Goal: Task Accomplishment & Management: Manage account settings

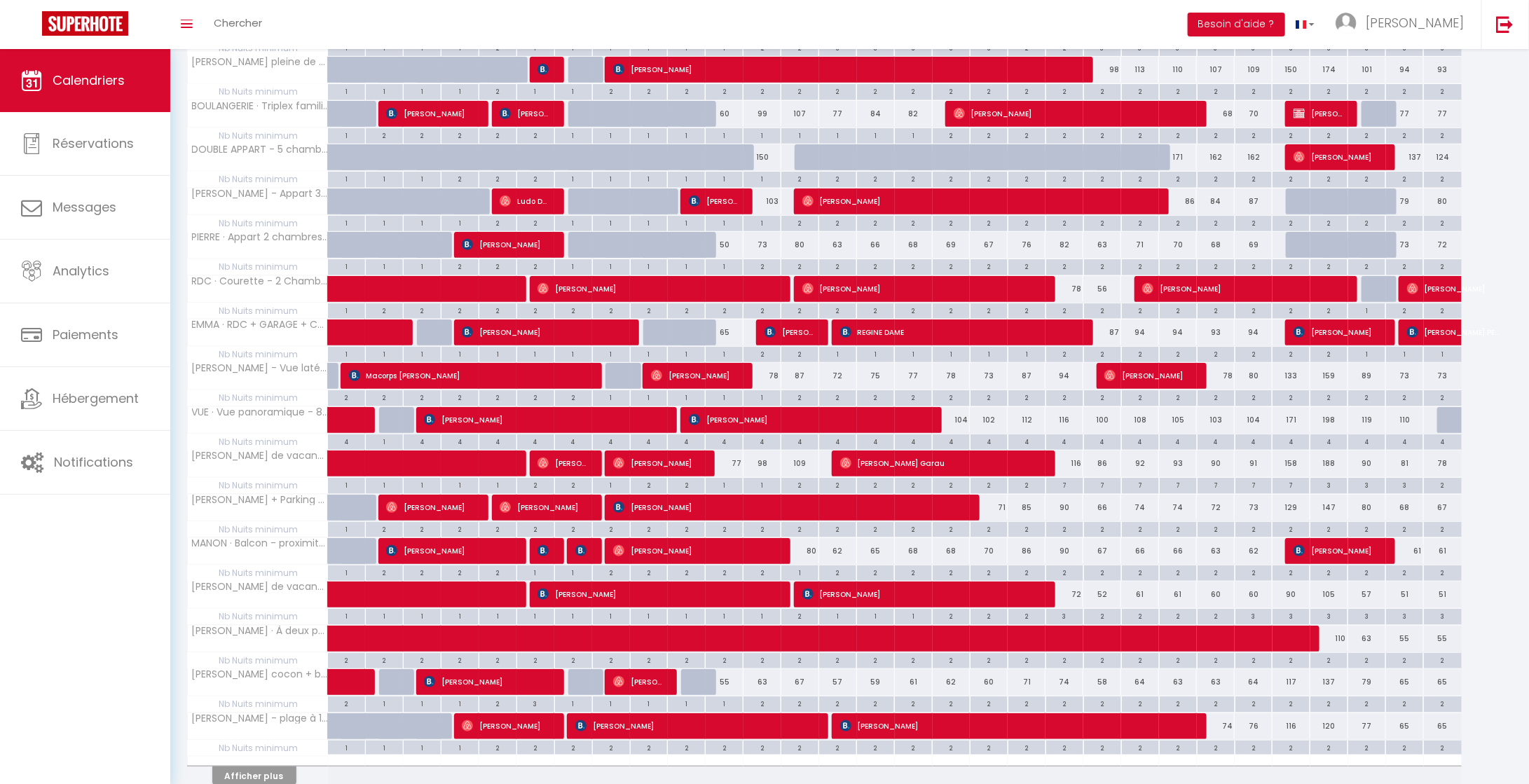
scroll to position [466, 0]
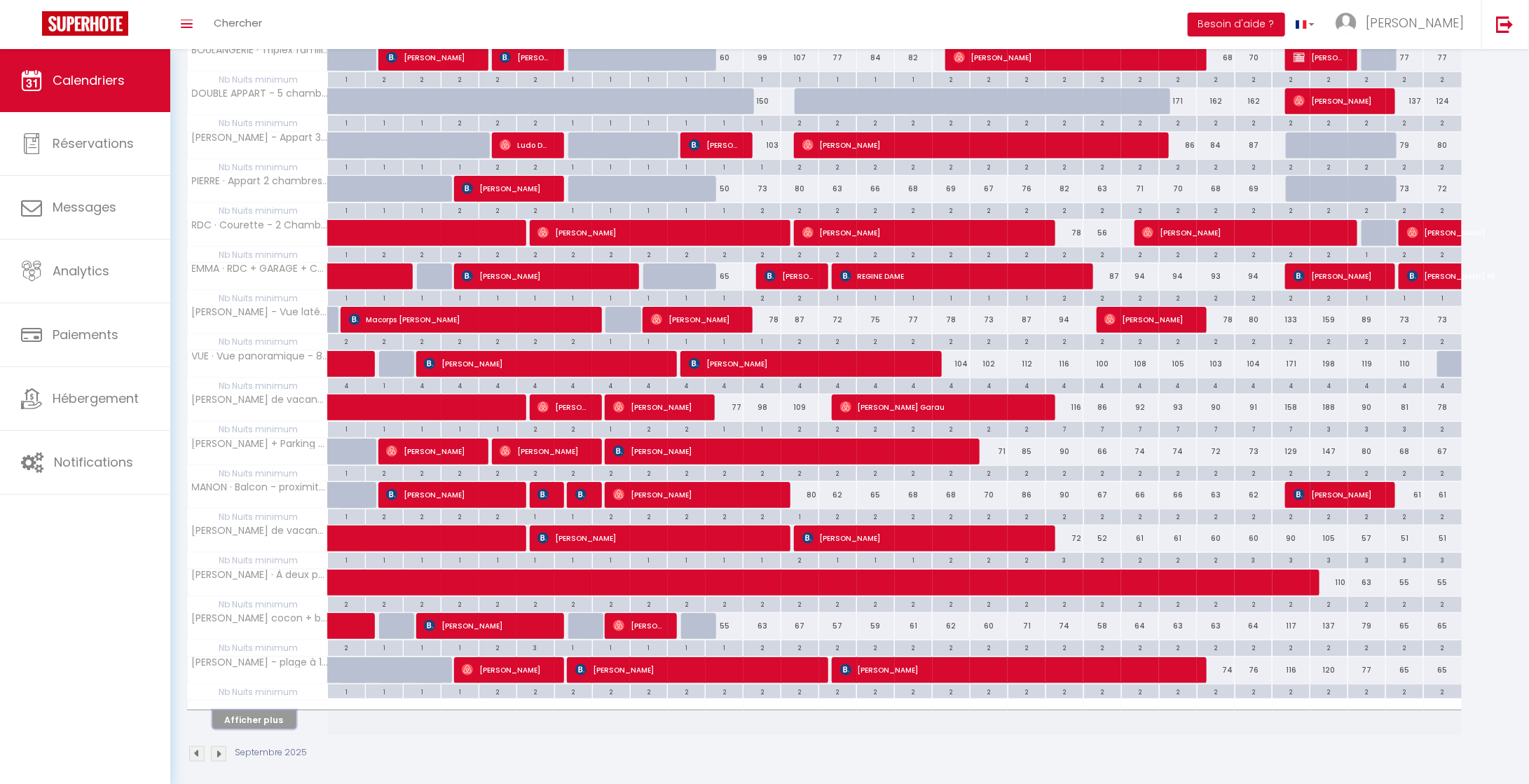
click at [250, 710] on button "Afficher plus" at bounding box center [254, 720] width 84 height 19
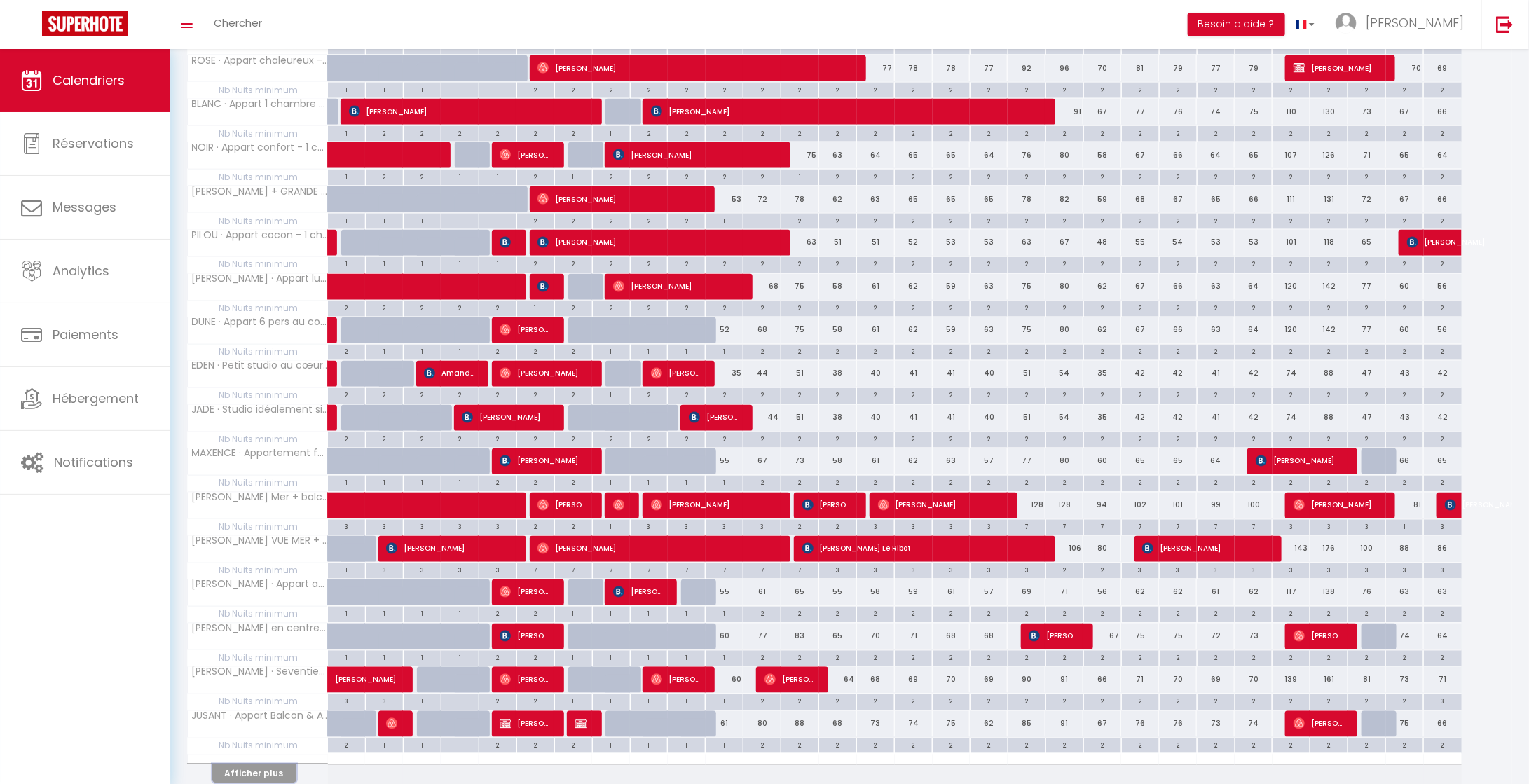
scroll to position [1289, 0]
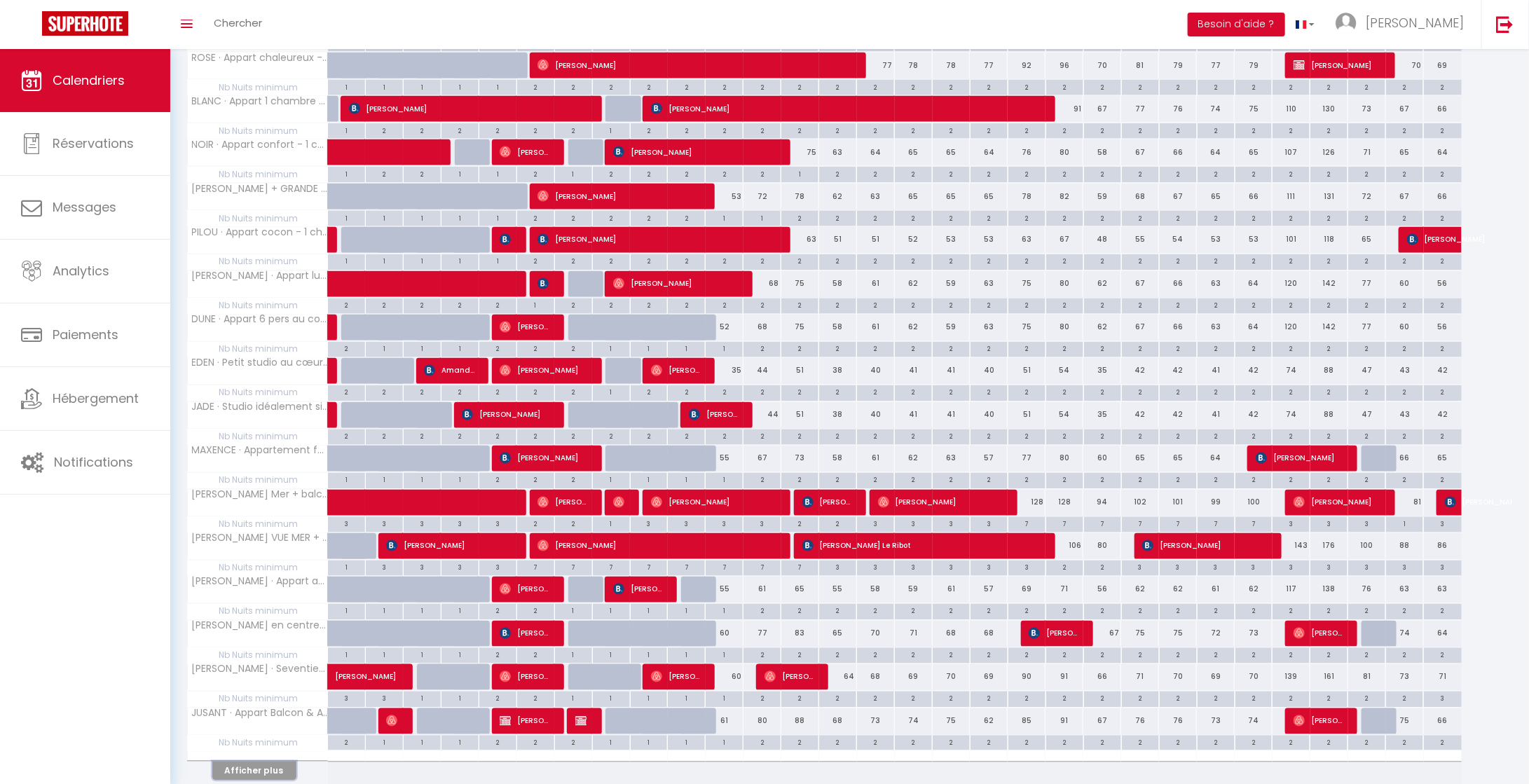
click at [232, 761] on button "Afficher plus" at bounding box center [254, 771] width 84 height 19
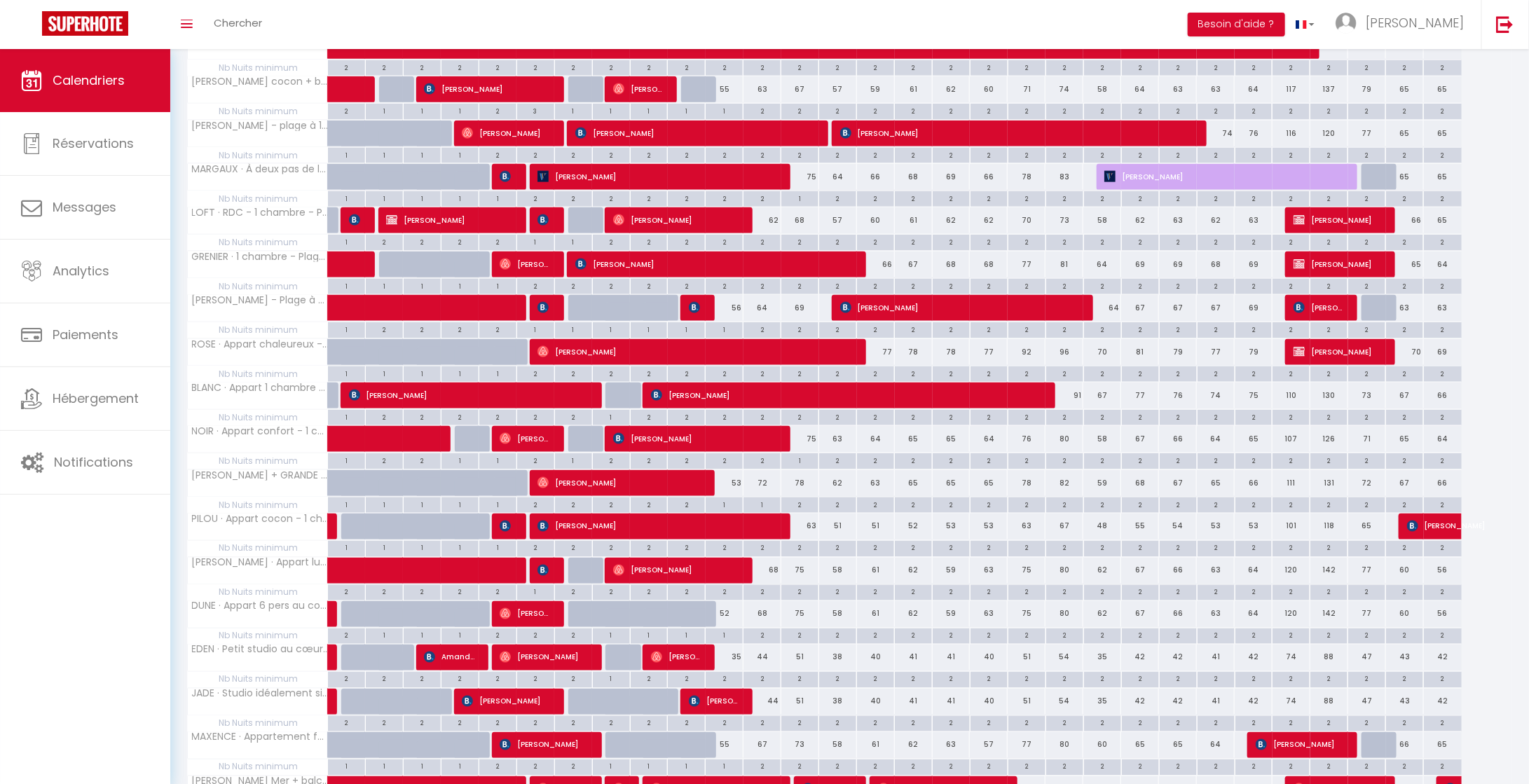
scroll to position [1012, 0]
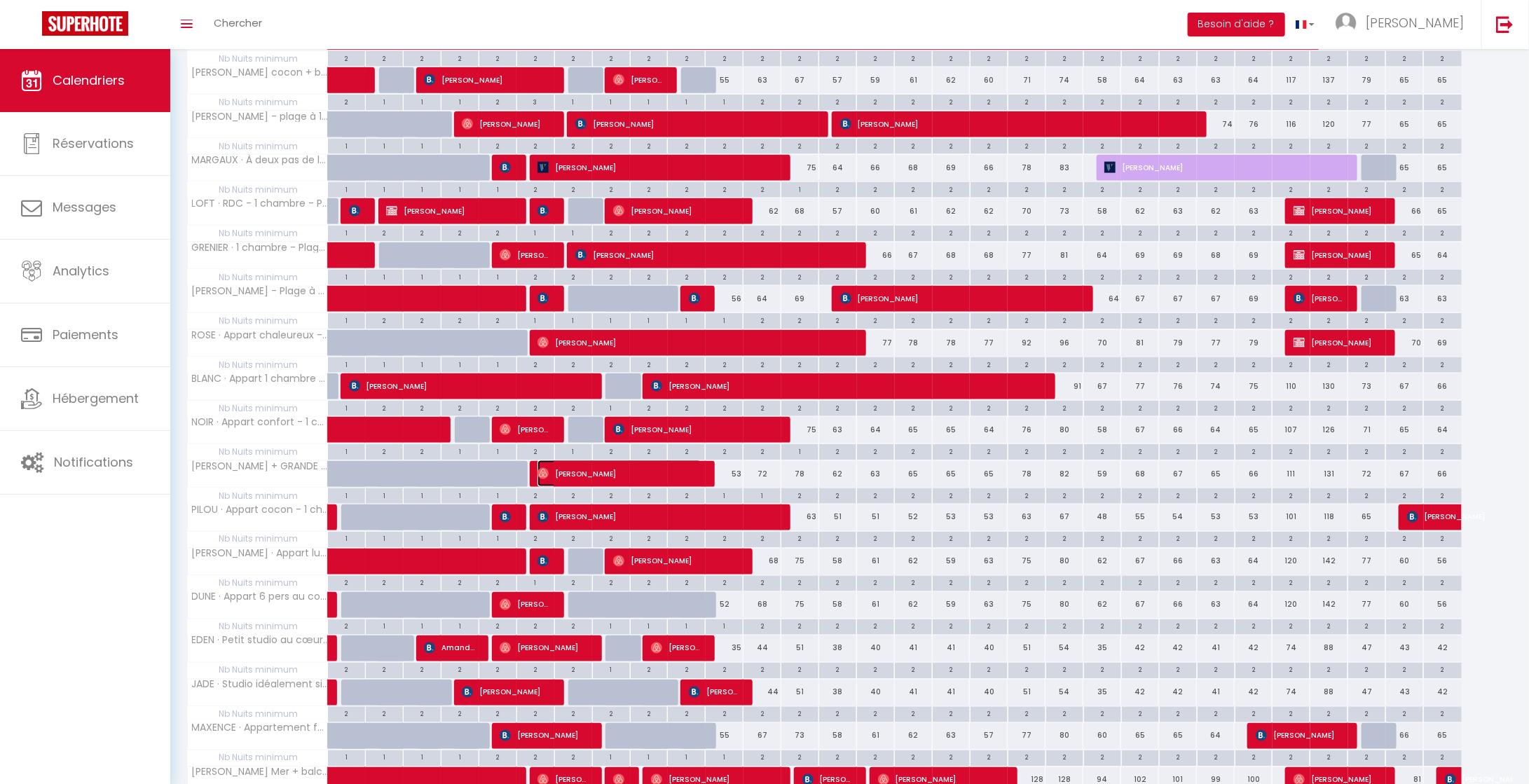
click at [678, 460] on span "[PERSON_NAME]" at bounding box center [619, 473] width 164 height 26
select select "OK"
select select "0"
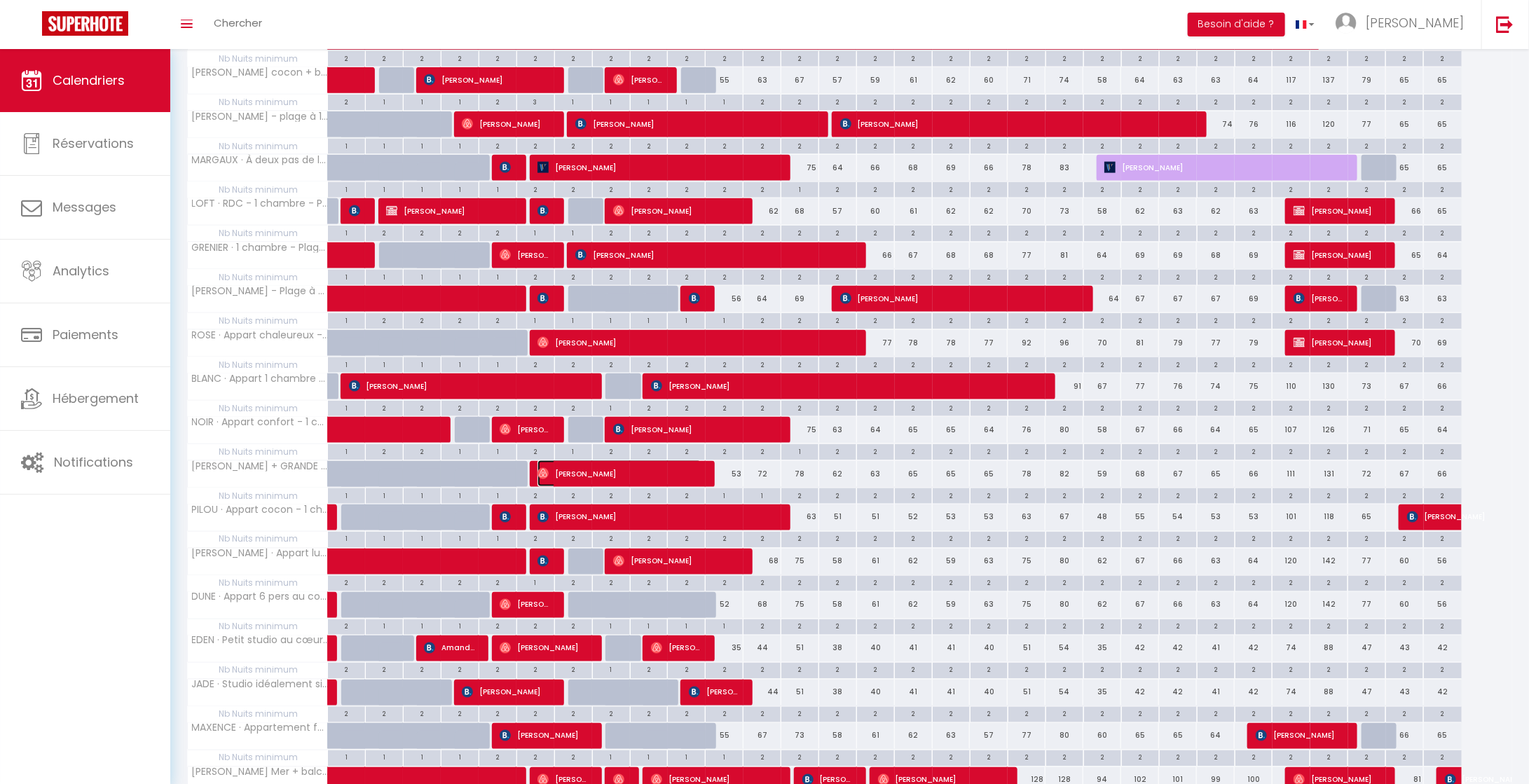
select select "1"
select select
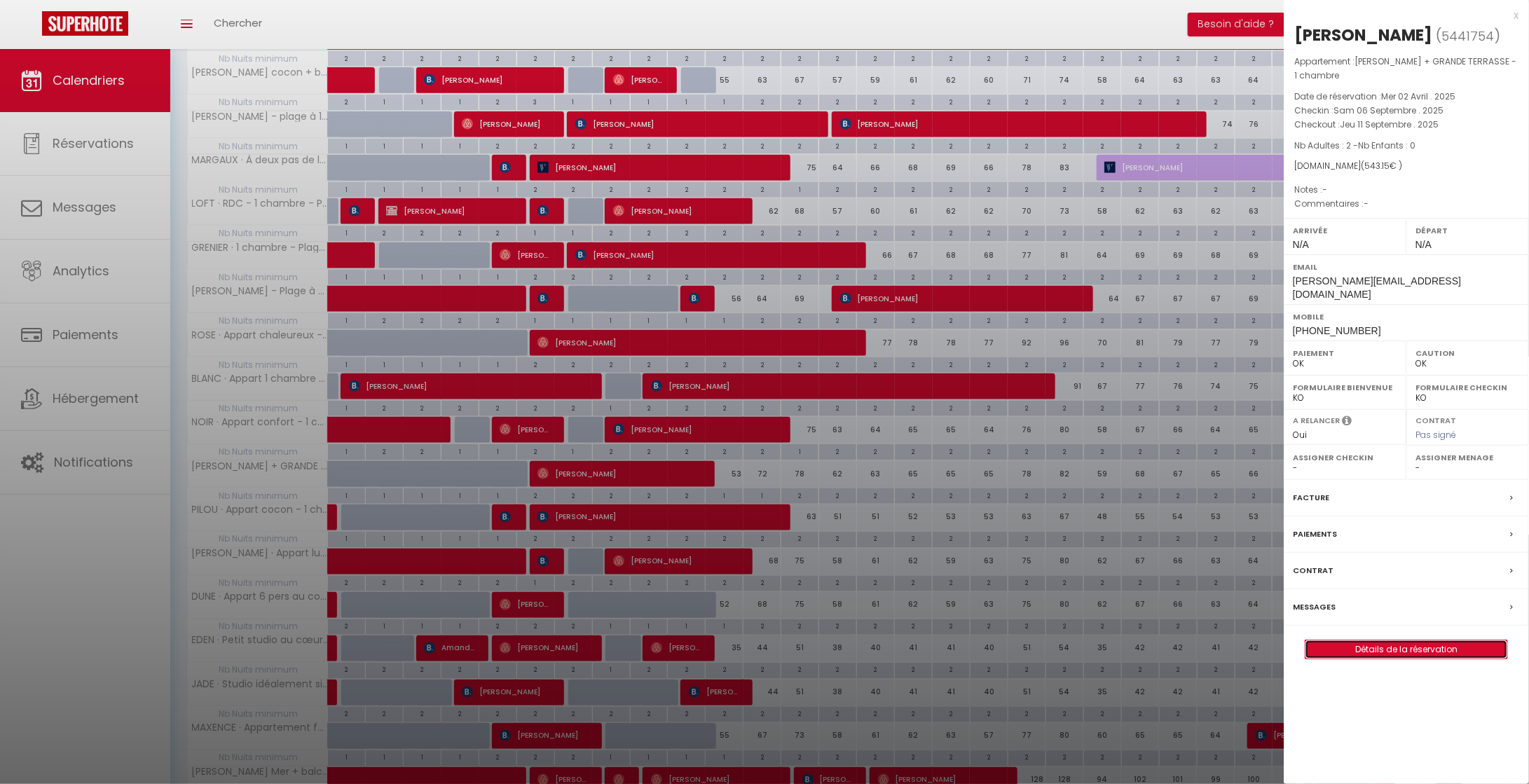
click at [1407, 640] on link "Détails de la réservation" at bounding box center [1406, 649] width 202 height 18
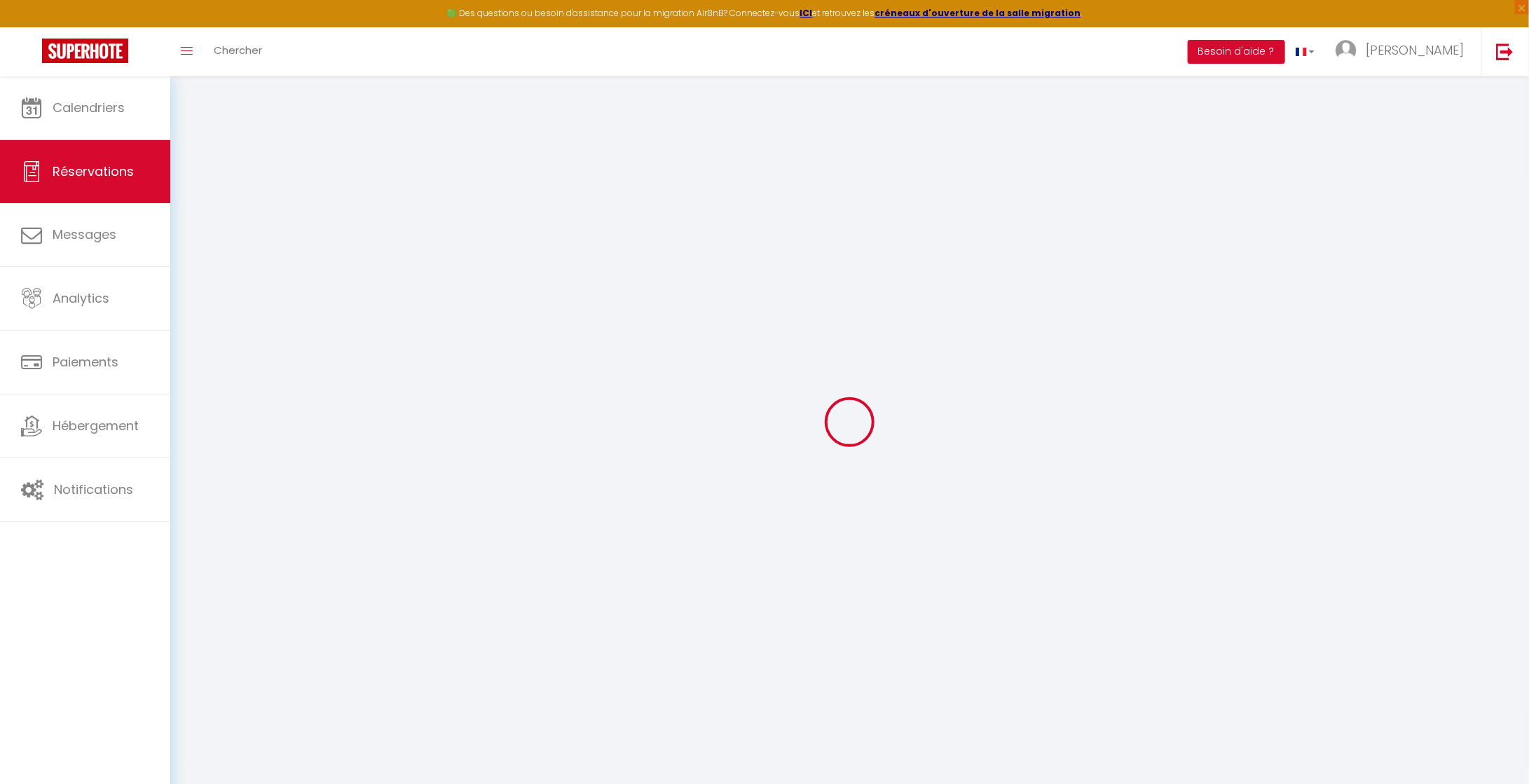
select select
checkbox input "false"
select select
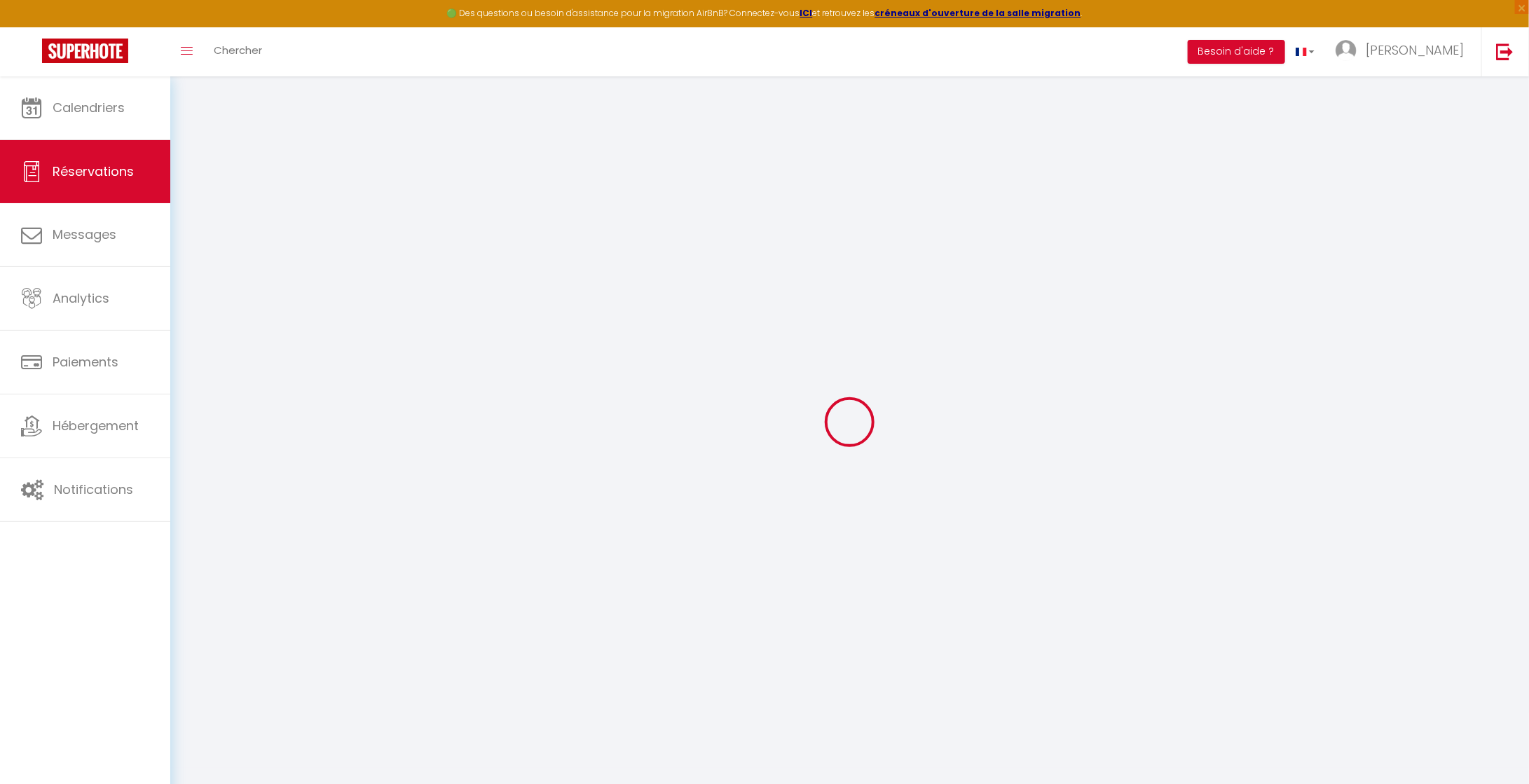
checkbox input "false"
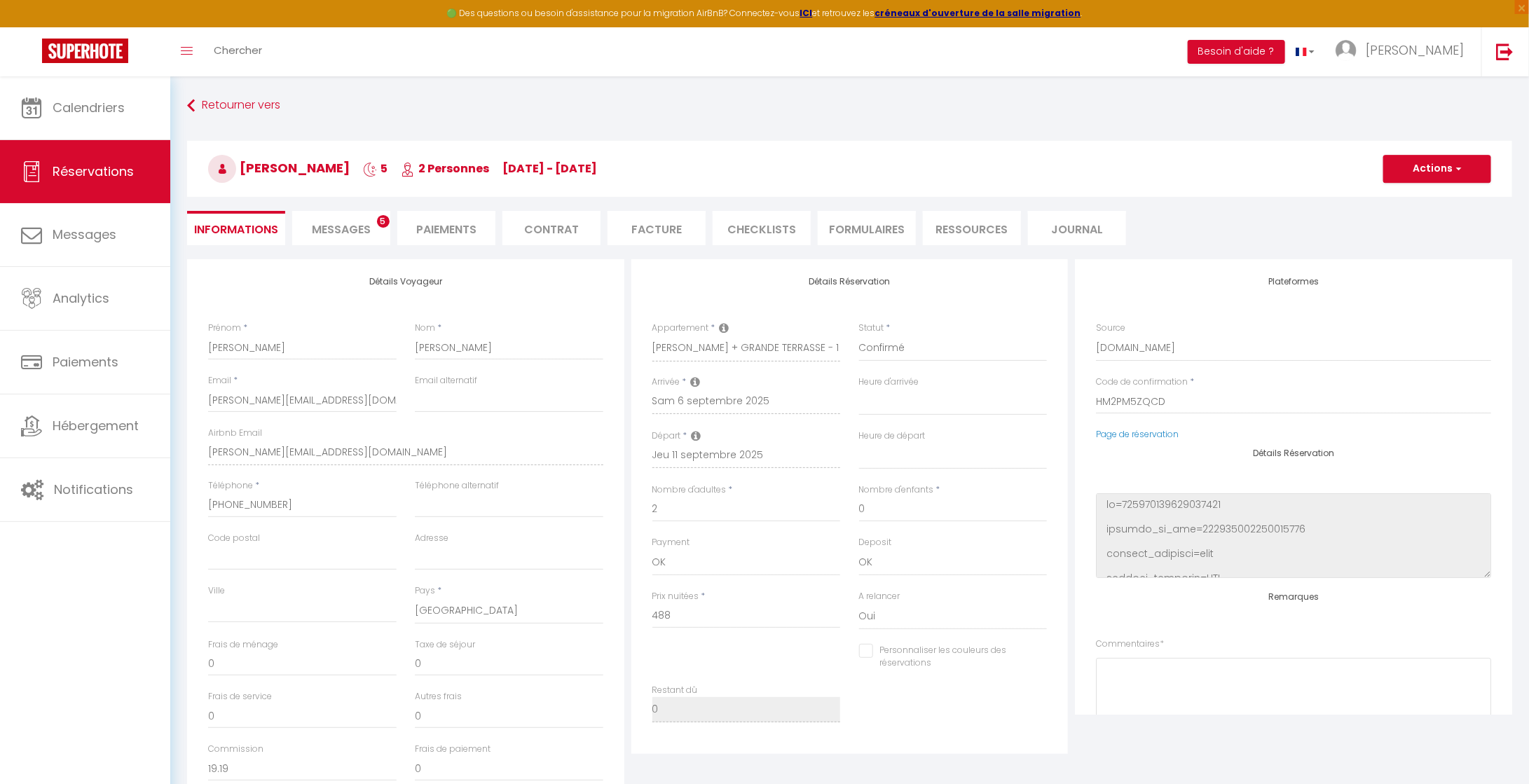
type input "30"
type input "25.15"
select select
checkbox input "false"
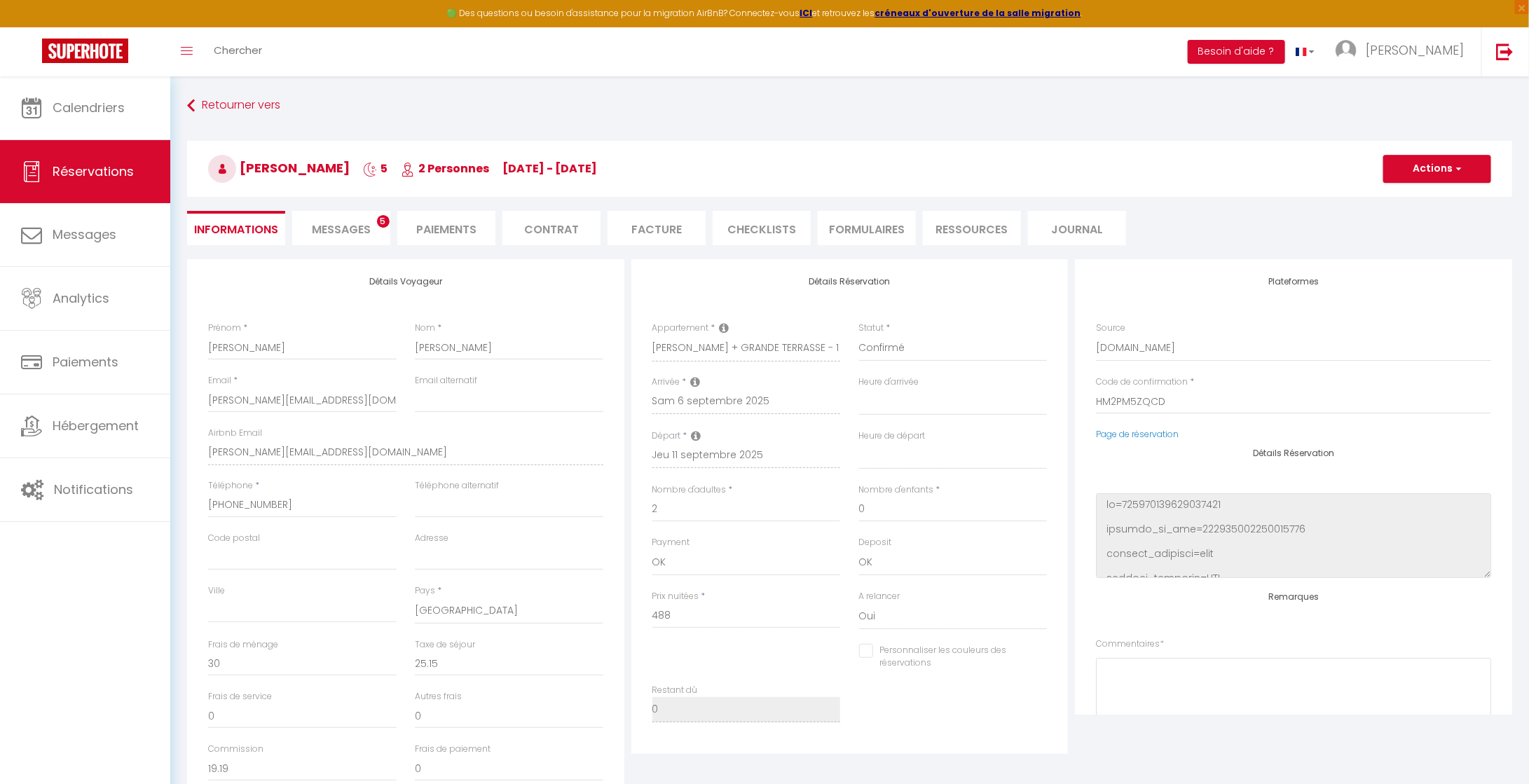
select select
click at [382, 229] on li "Messages 5" at bounding box center [341, 228] width 98 height 34
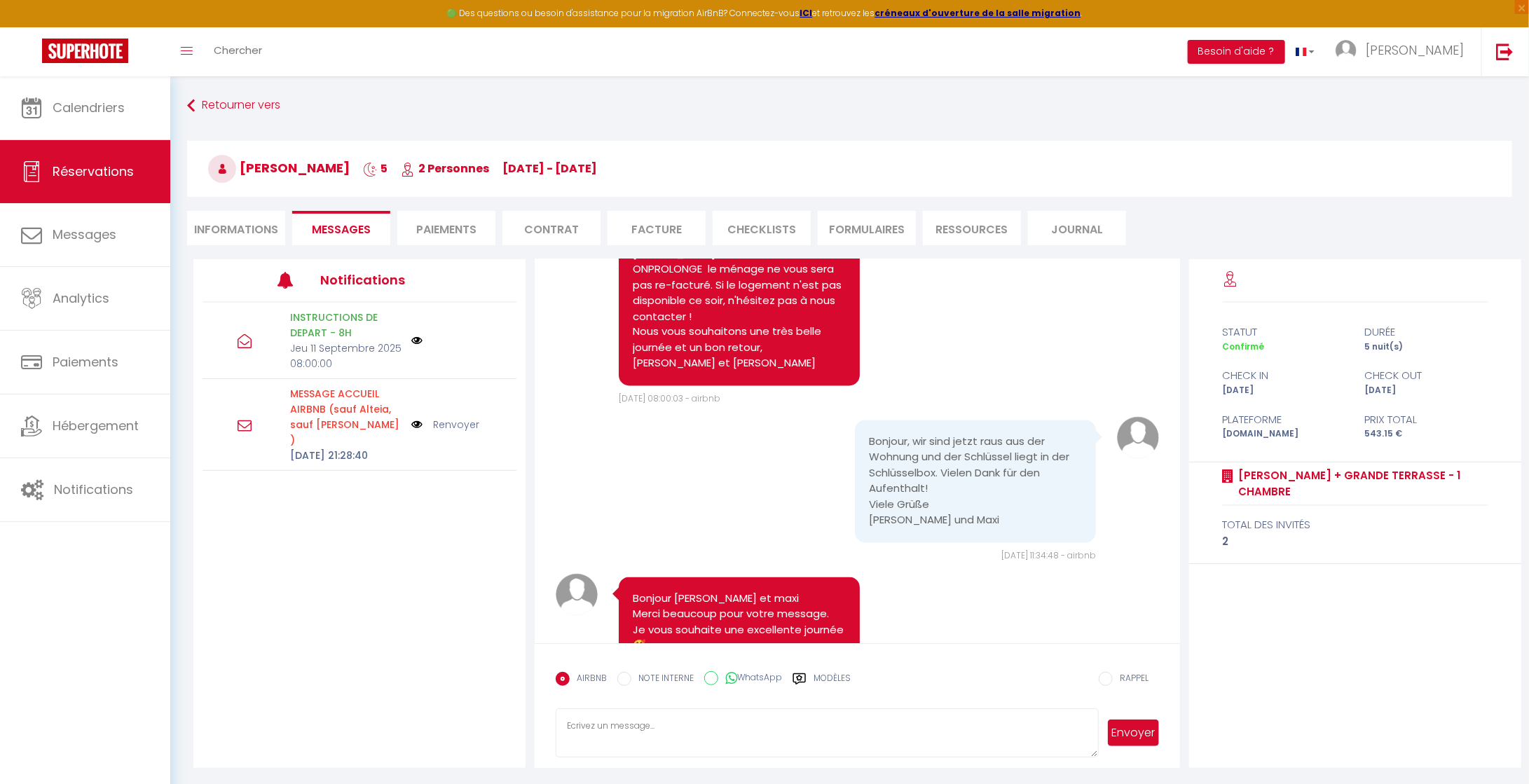
scroll to position [4517, 0]
